Goal: Check status: Check status

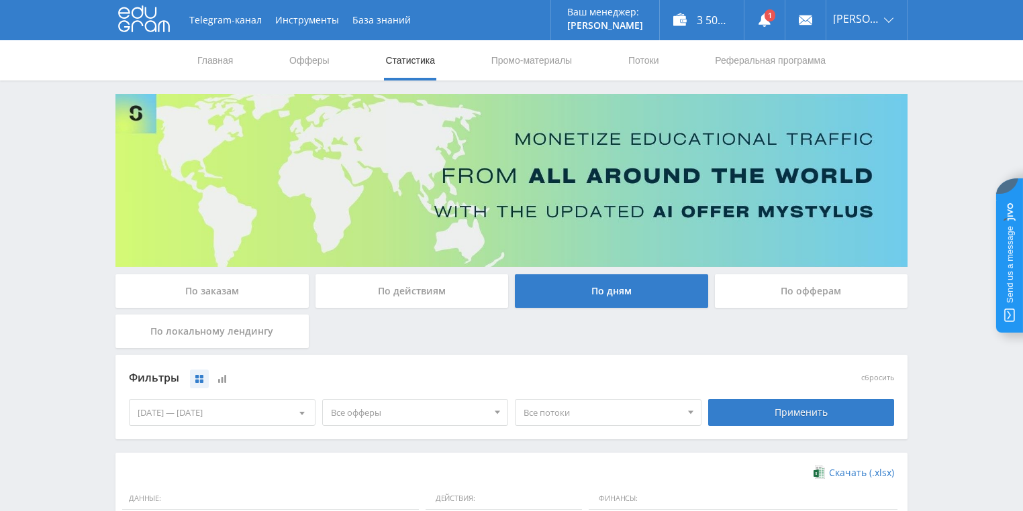
scroll to position [301, 0]
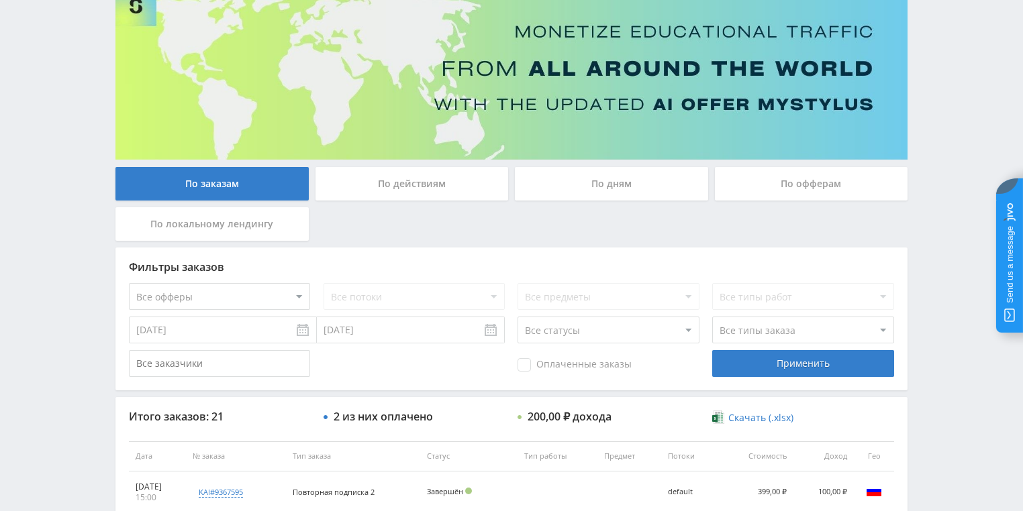
click at [392, 189] on div "По действиям" at bounding box center [411, 184] width 193 height 34
click at [0, 0] on input "По действиям" at bounding box center [0, 0] width 0 height 0
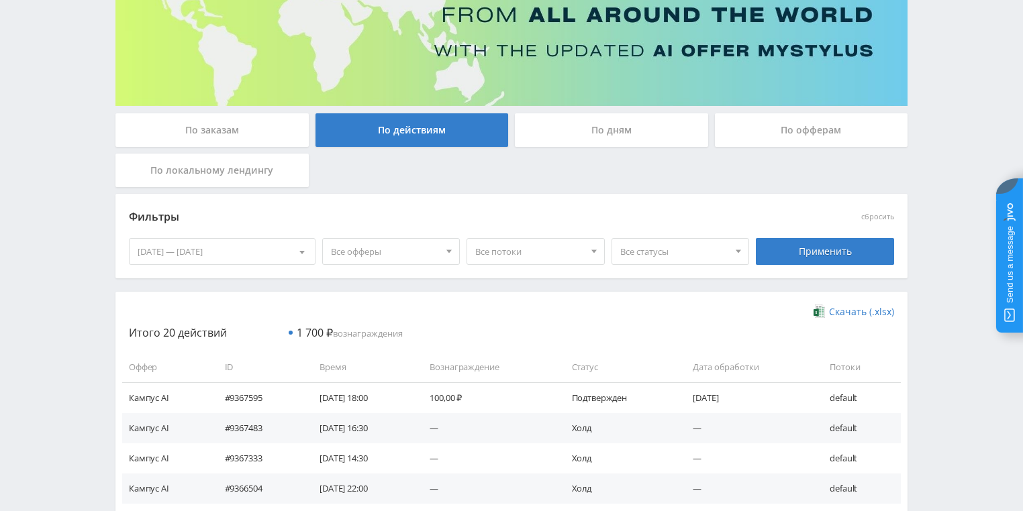
click at [579, 133] on div "По дням" at bounding box center [611, 130] width 193 height 34
click at [0, 0] on input "По дням" at bounding box center [0, 0] width 0 height 0
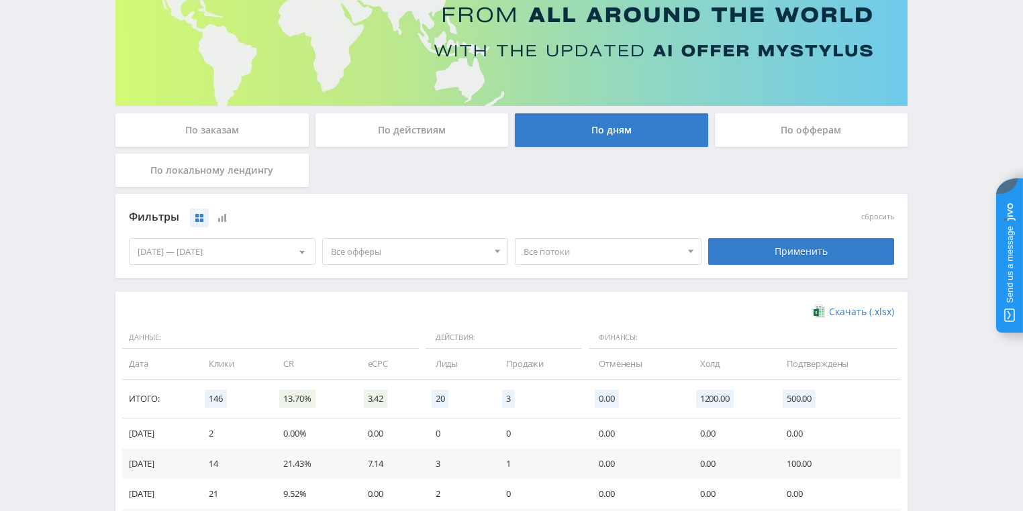
click at [392, 135] on div "По действиям" at bounding box center [411, 130] width 193 height 34
click at [0, 0] on input "По действиям" at bounding box center [0, 0] width 0 height 0
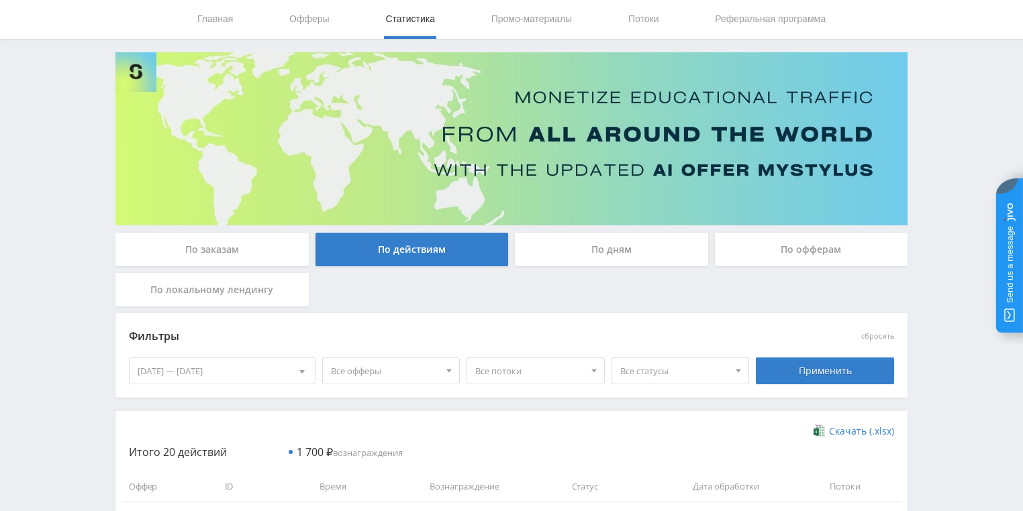
scroll to position [161, 0]
